Goal: Task Accomplishment & Management: Manage account settings

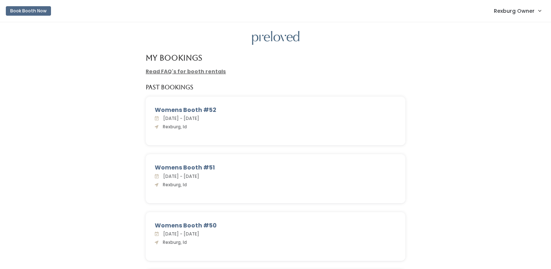
click at [508, 12] on span "Rexburg Owner" at bounding box center [514, 11] width 41 height 8
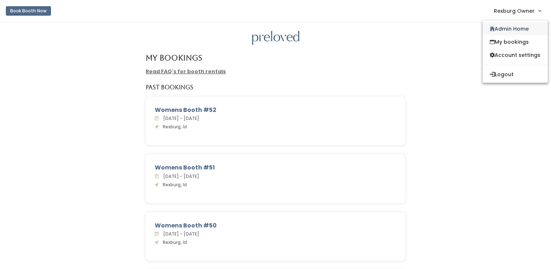
click at [500, 33] on link "Admin Home" at bounding box center [514, 28] width 65 height 13
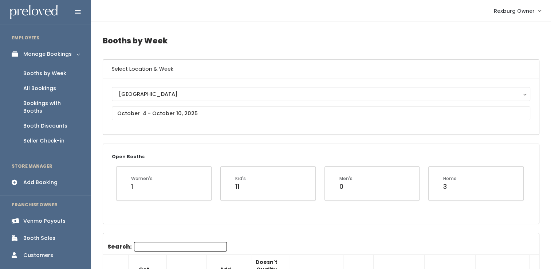
click at [147, 247] on input "Search:" at bounding box center [180, 246] width 93 height 9
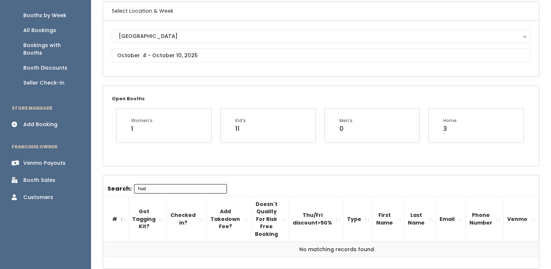
scroll to position [71, 0]
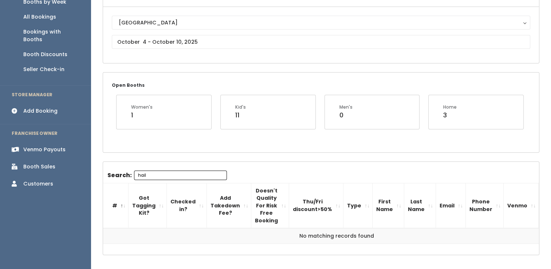
type input "hail"
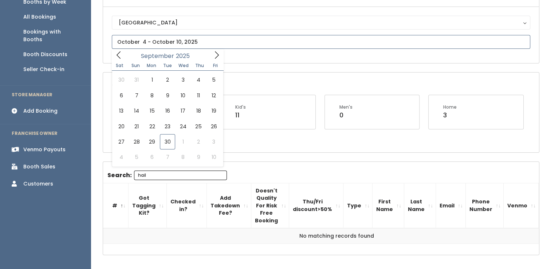
click at [184, 46] on body "EMPLOYEES Manage Bookings Booths by Week All Bookings Bookings with Booths Boot…" at bounding box center [275, 114] width 551 height 370
type input "September 27 to October 3"
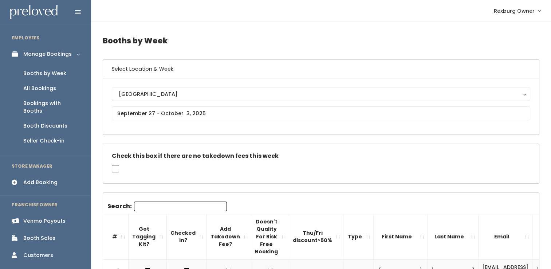
click at [153, 201] on input "Search:" at bounding box center [180, 205] width 93 height 9
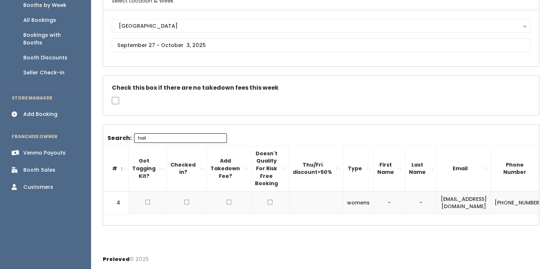
scroll to position [0, 73]
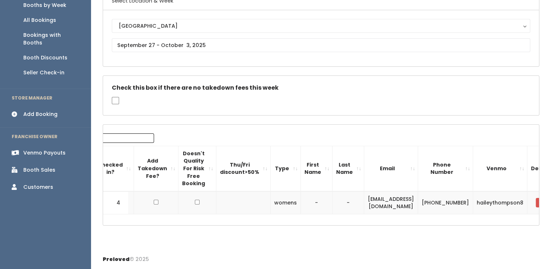
type input "hail"
click at [539, 200] on span "button" at bounding box center [540, 202] width 3 height 4
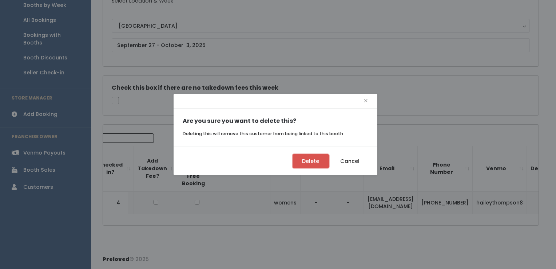
click at [316, 162] on button "Delete" at bounding box center [311, 161] width 36 height 14
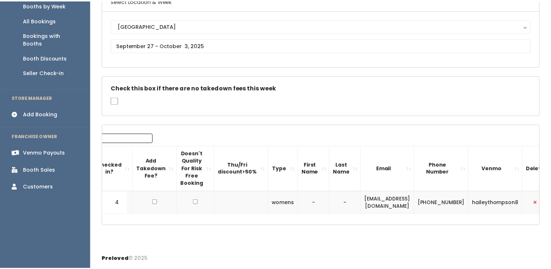
scroll to position [0, 67]
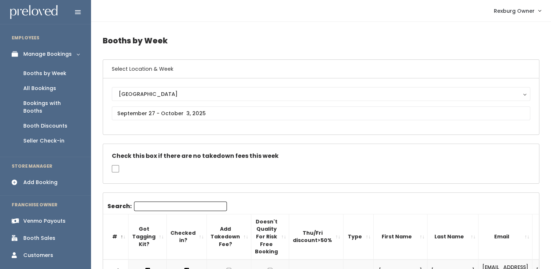
click at [35, 234] on div "Booth Sales" at bounding box center [39, 238] width 32 height 8
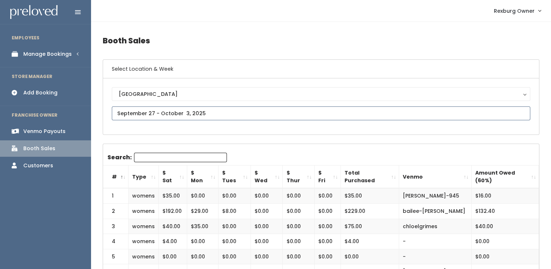
click at [130, 116] on input "text" at bounding box center [321, 113] width 418 height 14
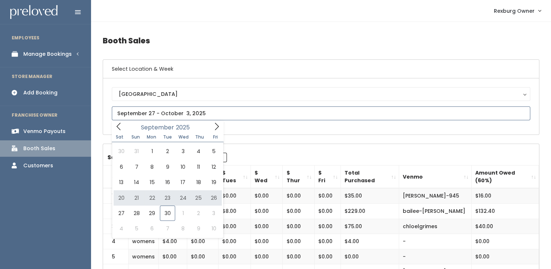
type input "[DATE] to [DATE]"
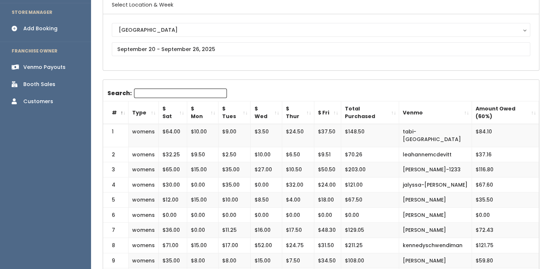
scroll to position [68, 0]
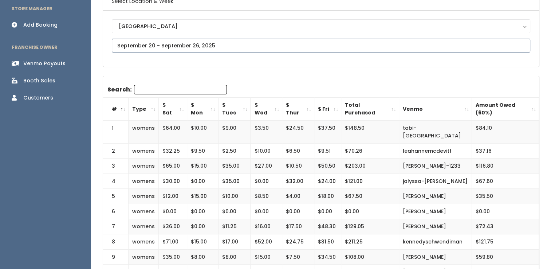
click at [255, 46] on input "text" at bounding box center [321, 46] width 418 height 14
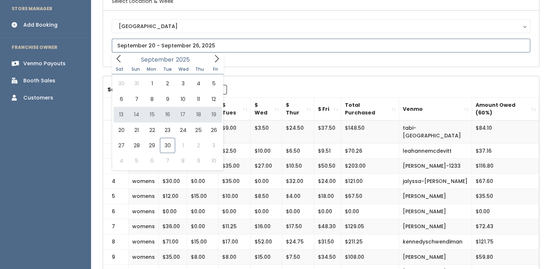
type input "[DATE] to [DATE]"
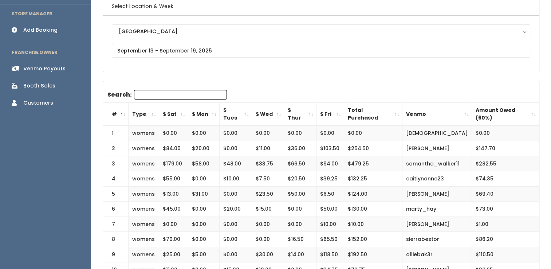
scroll to position [63, 0]
